Goal: Find contact information: Find contact information

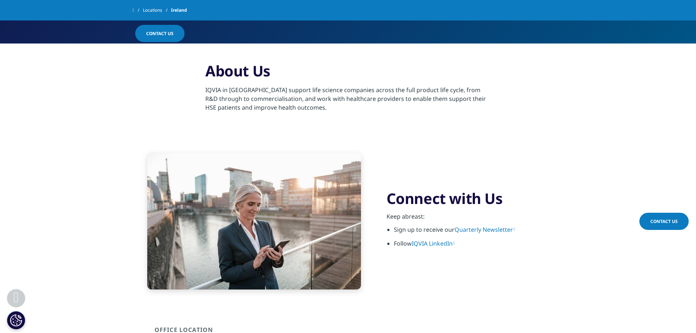
scroll to position [426, 0]
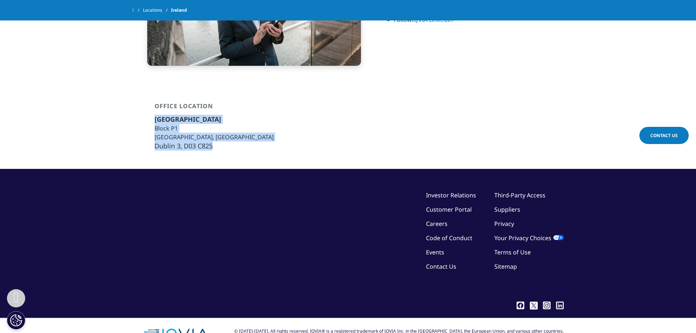
drag, startPoint x: 217, startPoint y: 122, endPoint x: 151, endPoint y: 96, distance: 70.9
click at [151, 102] on div "Office Location Dublin Block P1 East Point Business Park, Fairview Dublin 3, D0…" at bounding box center [348, 126] width 431 height 48
copy ul "Dublin Block P1 East Point Business Park, Fairview Dublin 3, D03 C825"
click at [437, 262] on link "Contact Us" at bounding box center [441, 266] width 30 height 8
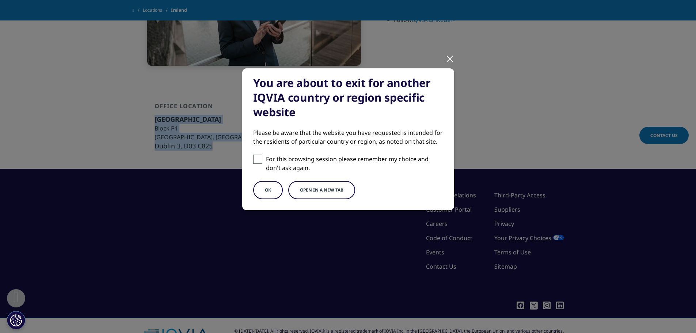
click at [274, 189] on button "OK" at bounding box center [268, 190] width 30 height 18
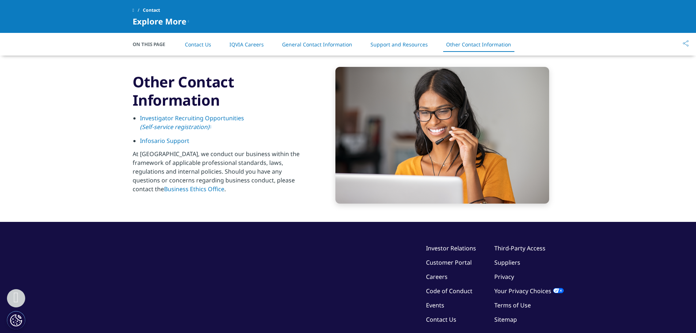
scroll to position [1189, 0]
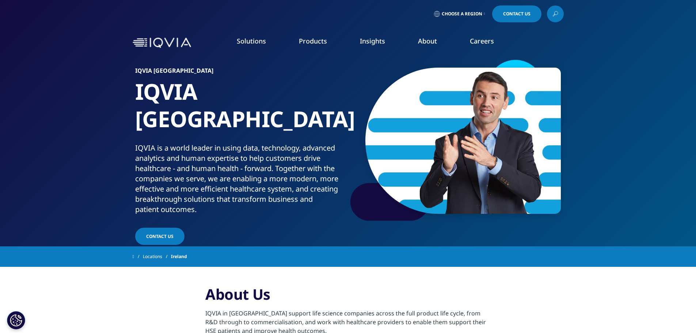
click at [162, 233] on span "Contact US" at bounding box center [159, 236] width 27 height 6
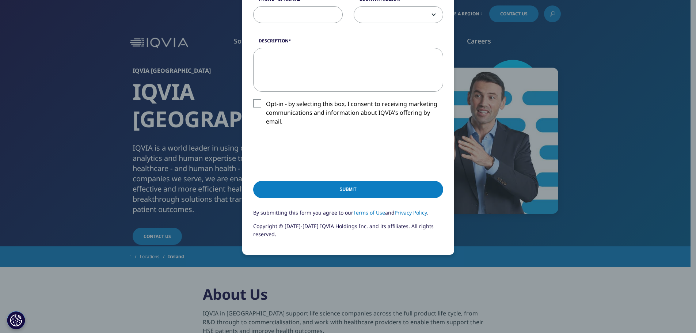
scroll to position [274, 0]
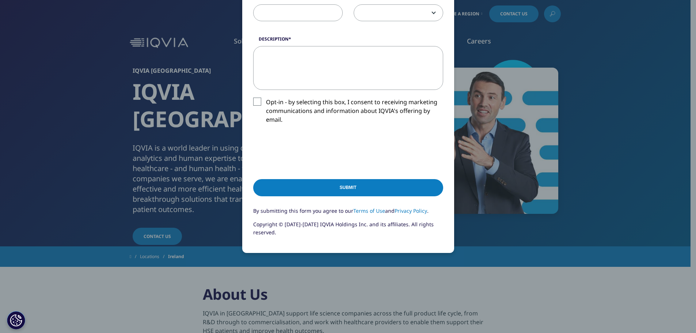
click at [172, 127] on div "Please fill in all required fields below. If you're interested in a career with…" at bounding box center [348, 29] width 431 height 607
click at [184, 142] on div "Please fill in all required fields below. If you're interested in a career with…" at bounding box center [348, 29] width 431 height 607
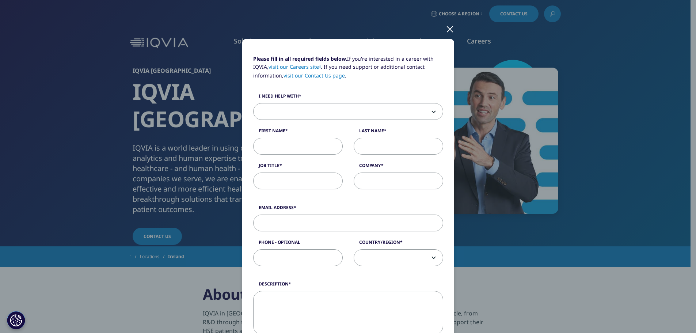
scroll to position [19, 0]
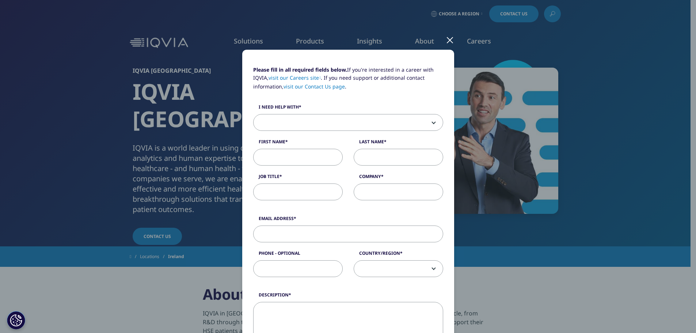
click at [449, 38] on div at bounding box center [450, 40] width 8 height 20
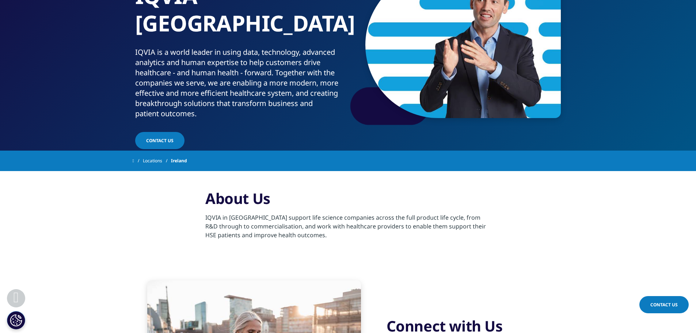
scroll to position [0, 0]
